Goal: Task Accomplishment & Management: Manage account settings

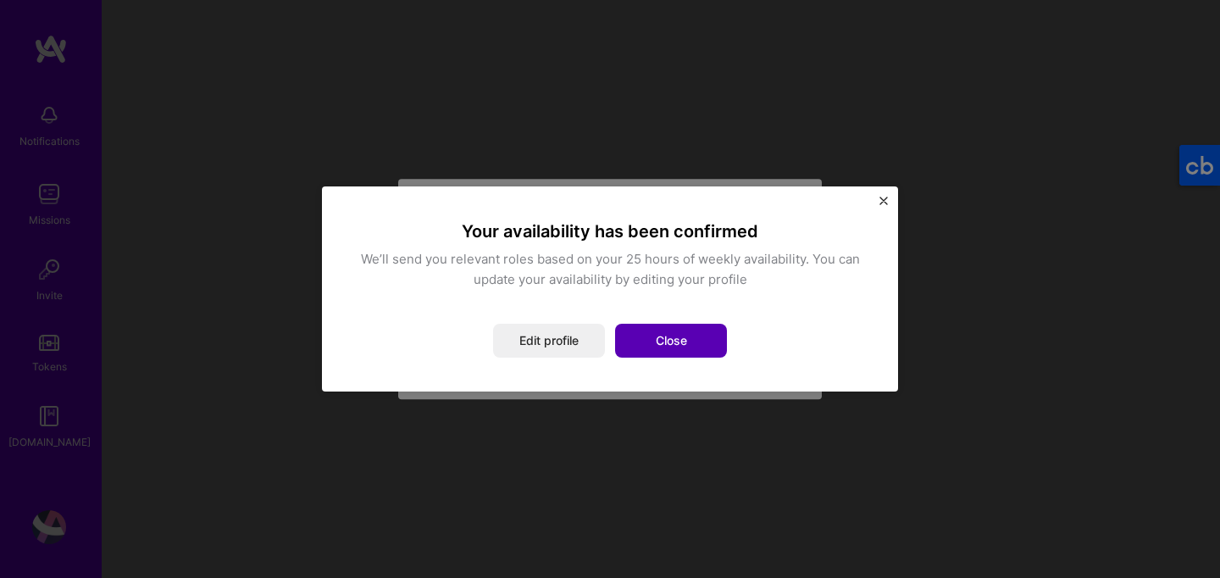
click at [669, 347] on button "Close" at bounding box center [671, 341] width 112 height 34
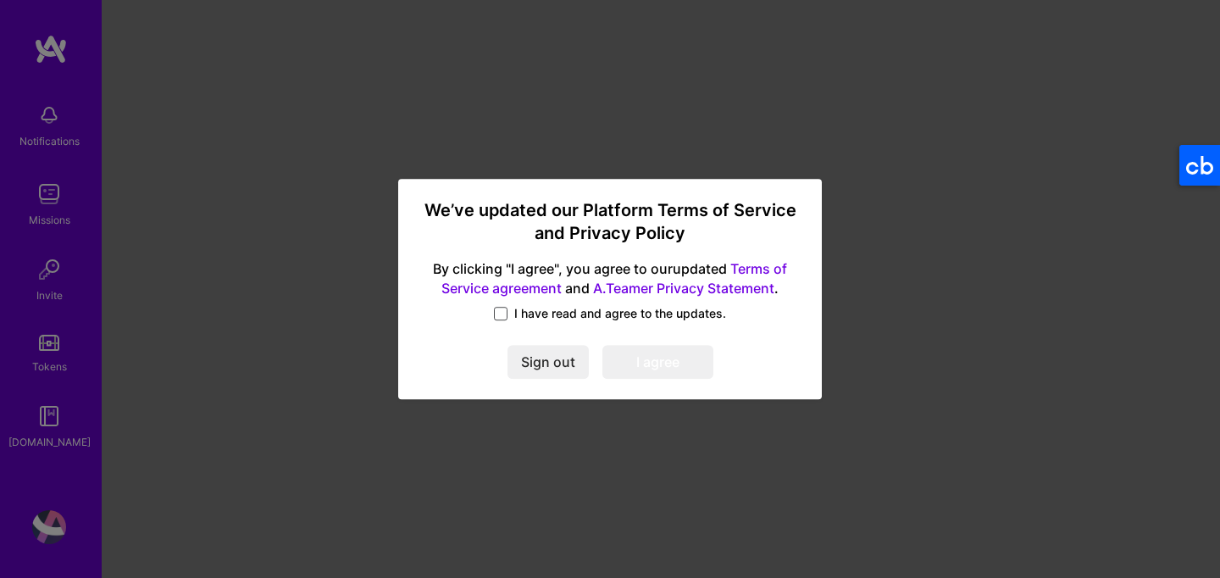
click at [508, 312] on span at bounding box center [501, 314] width 14 height 14
click at [0, 0] on input "I have read and agree to the updates." at bounding box center [0, 0] width 0 height 0
click at [664, 357] on button "I agree" at bounding box center [658, 362] width 111 height 34
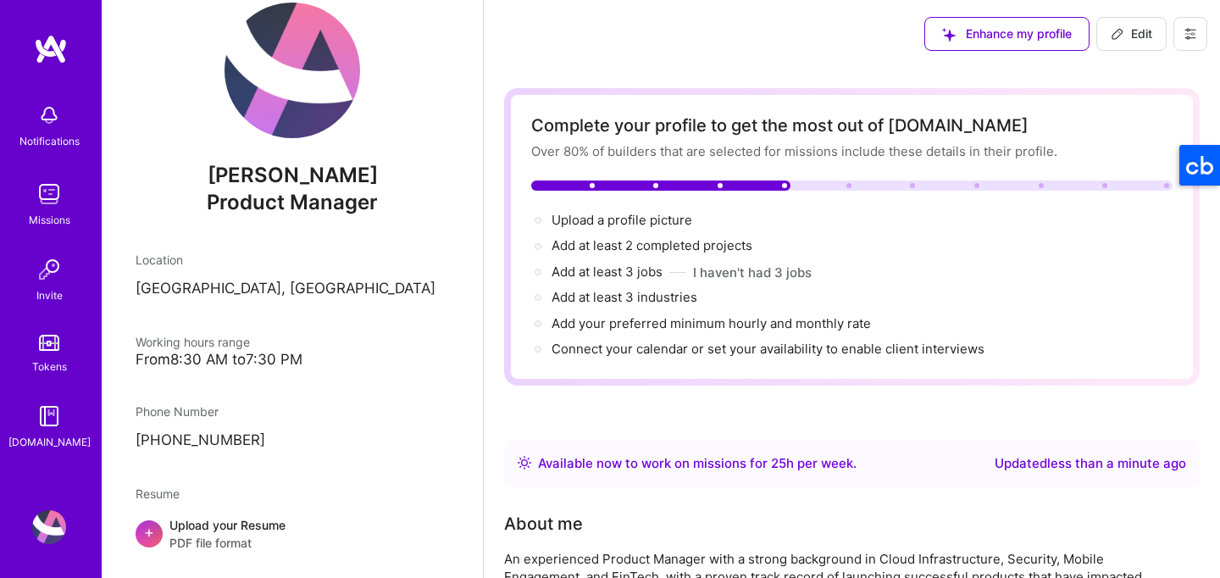
scroll to position [32, 0]
click at [52, 196] on img at bounding box center [49, 194] width 34 height 34
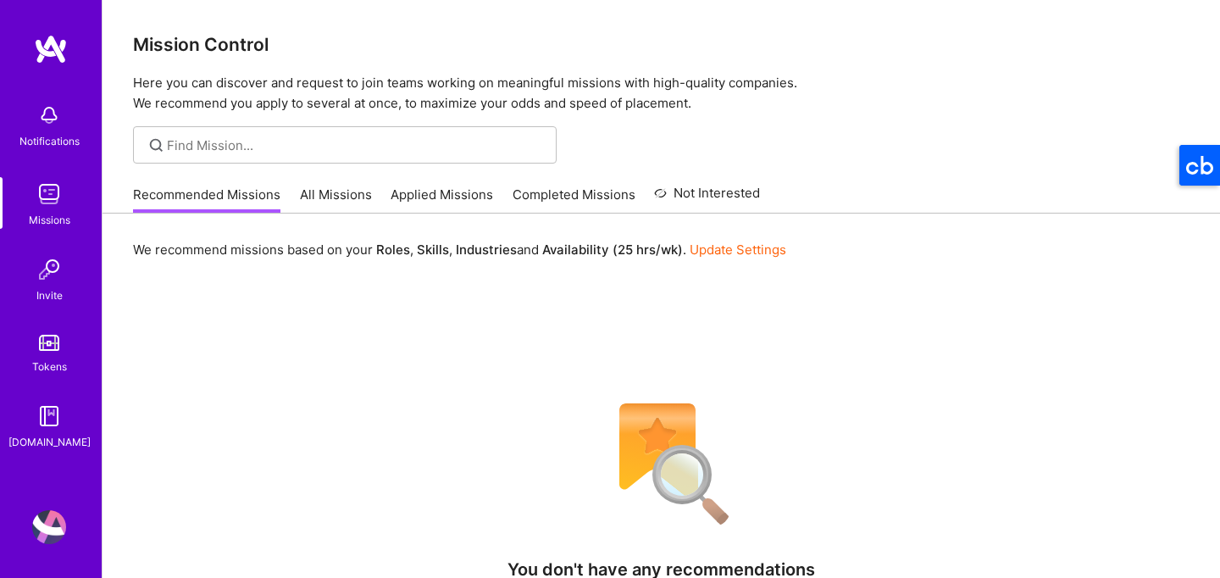
click at [307, 203] on link "All Missions" at bounding box center [336, 200] width 72 height 28
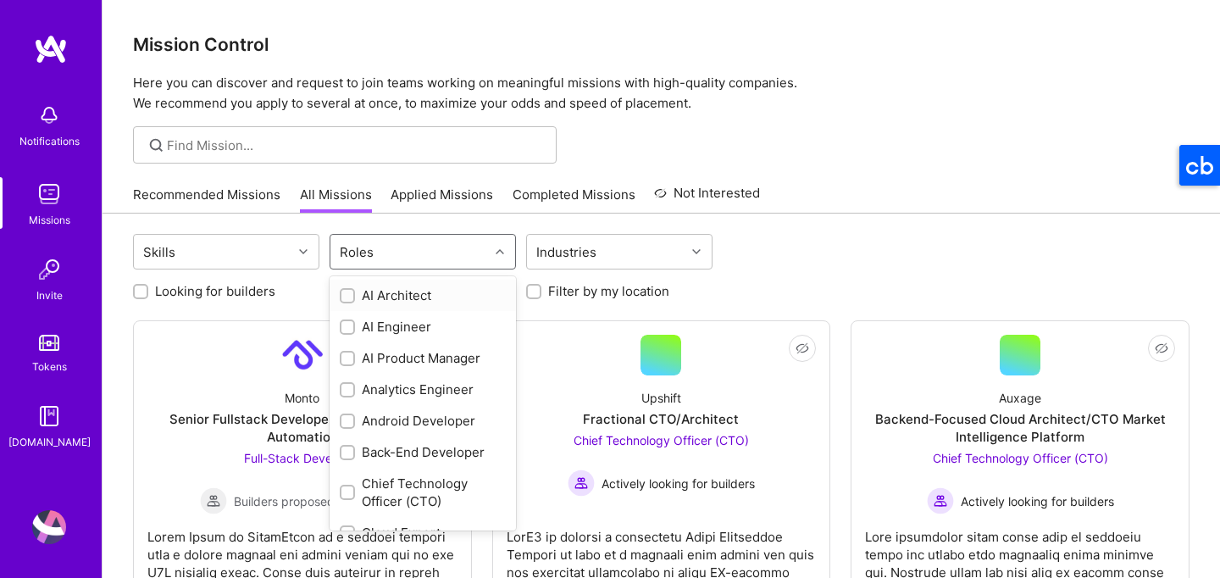
click at [391, 252] on div "Roles" at bounding box center [409, 252] width 158 height 34
click at [402, 363] on div "AI Product Manager" at bounding box center [423, 358] width 166 height 18
checkbox input "true"
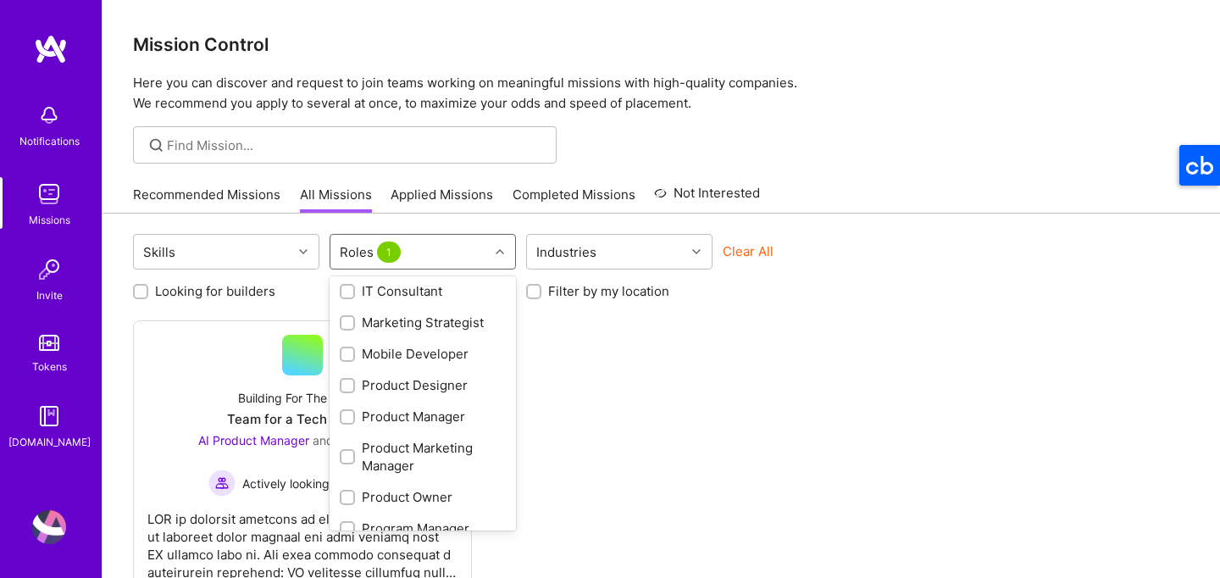
scroll to position [612, 0]
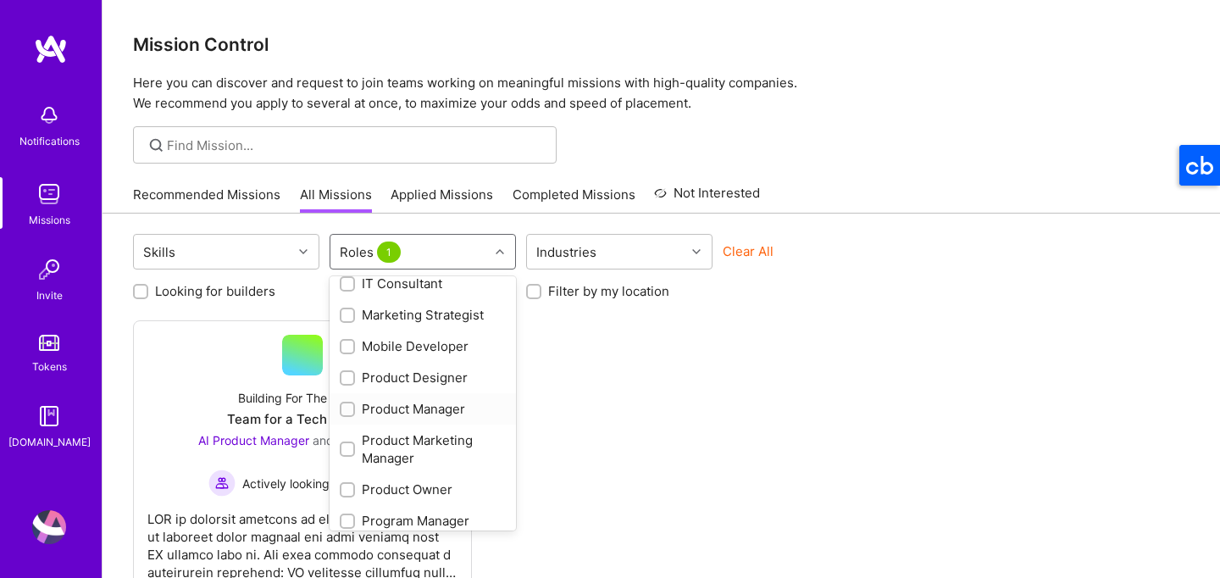
click at [404, 409] on div "Product Manager" at bounding box center [423, 409] width 166 height 18
checkbox input "true"
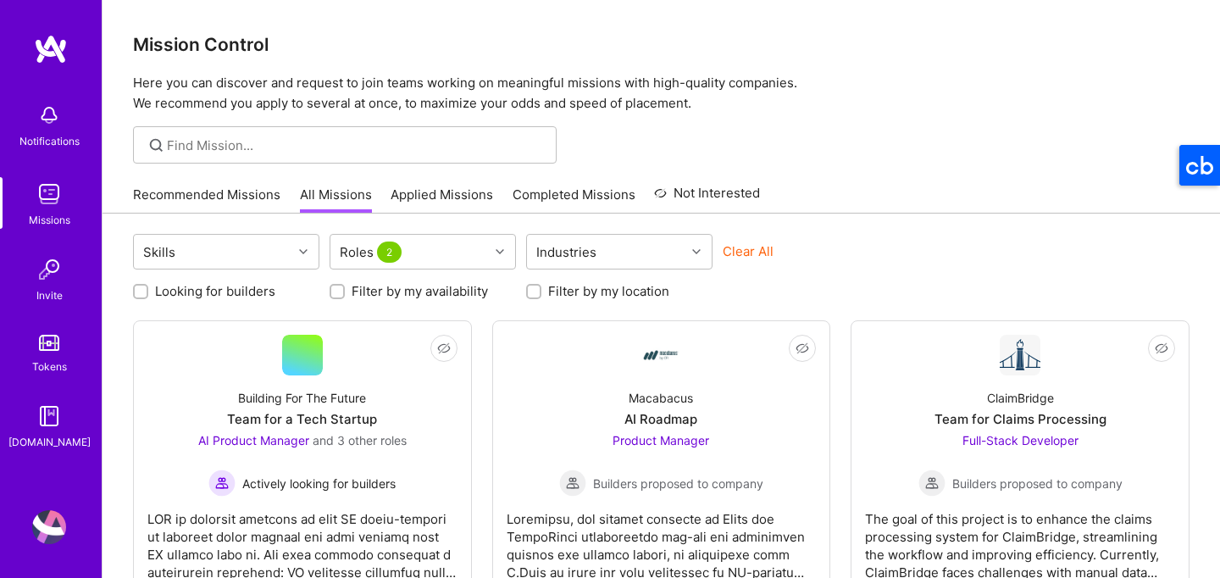
click at [818, 287] on div "Looking for builders Filter by my availability Filter by my location" at bounding box center [661, 287] width 1057 height 26
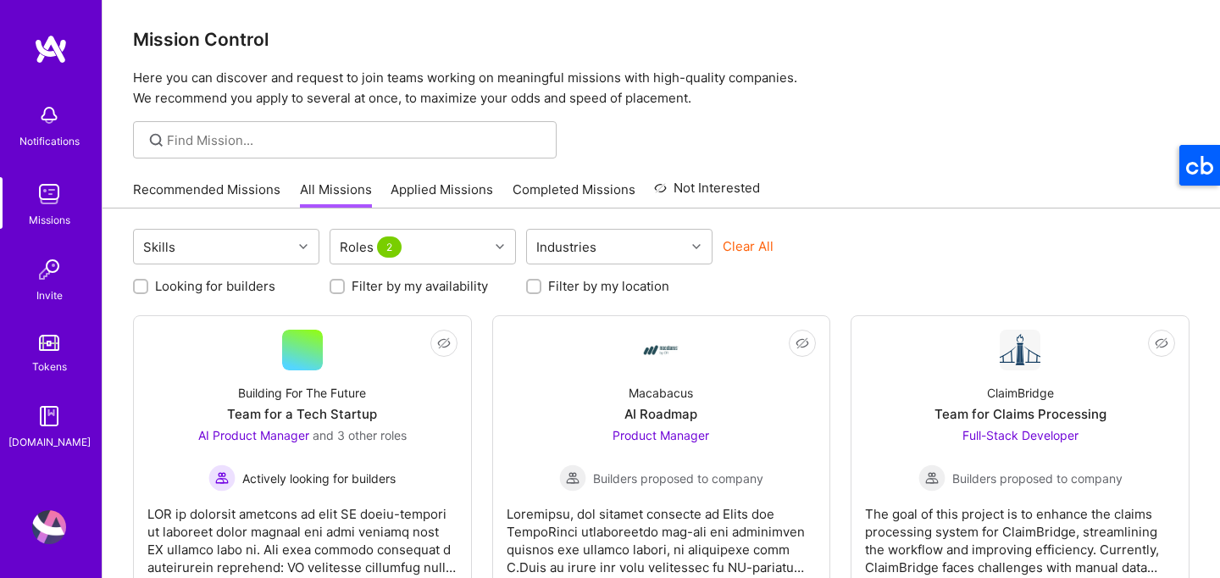
scroll to position [0, 0]
